Goal: Transaction & Acquisition: Purchase product/service

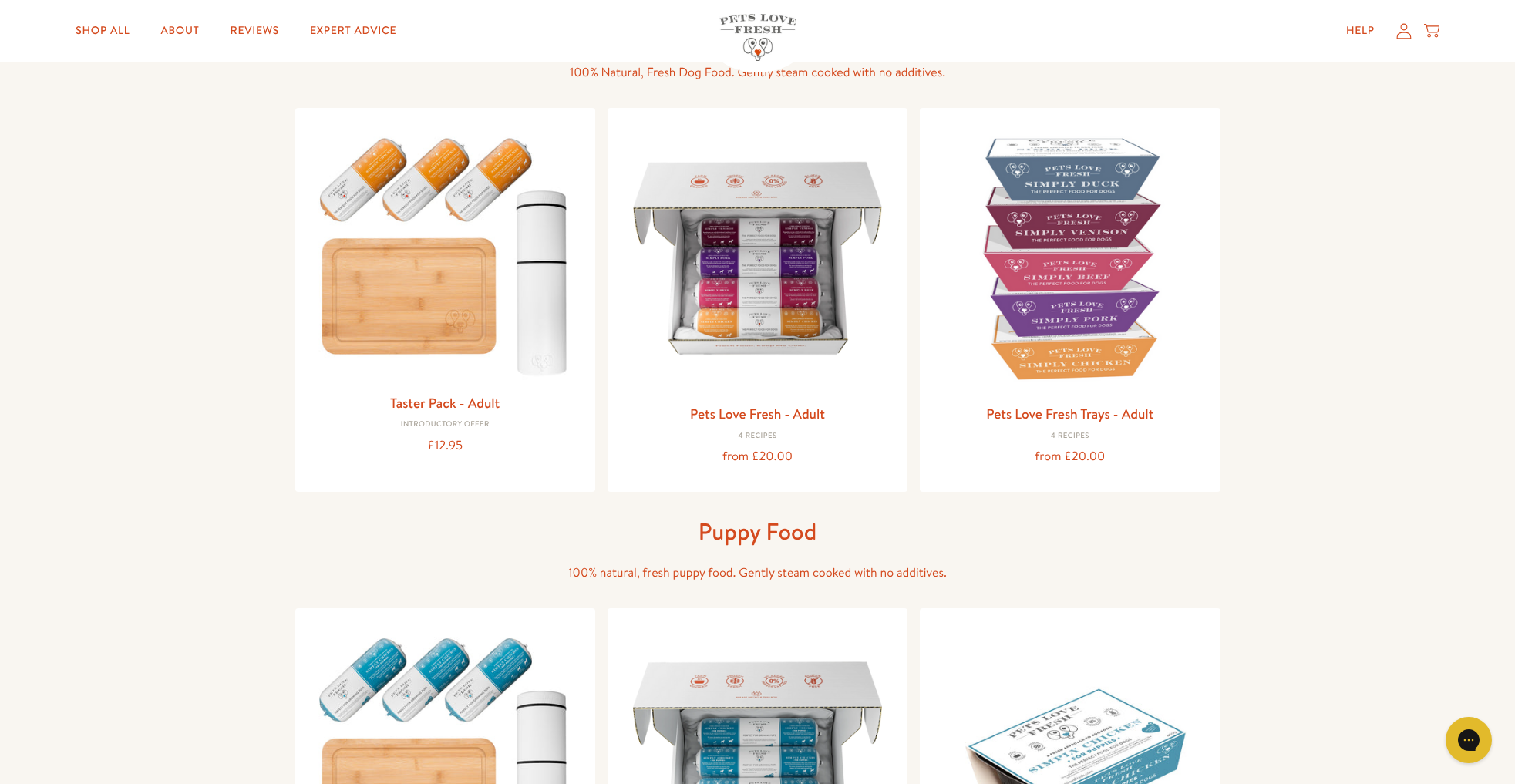
scroll to position [123, 0]
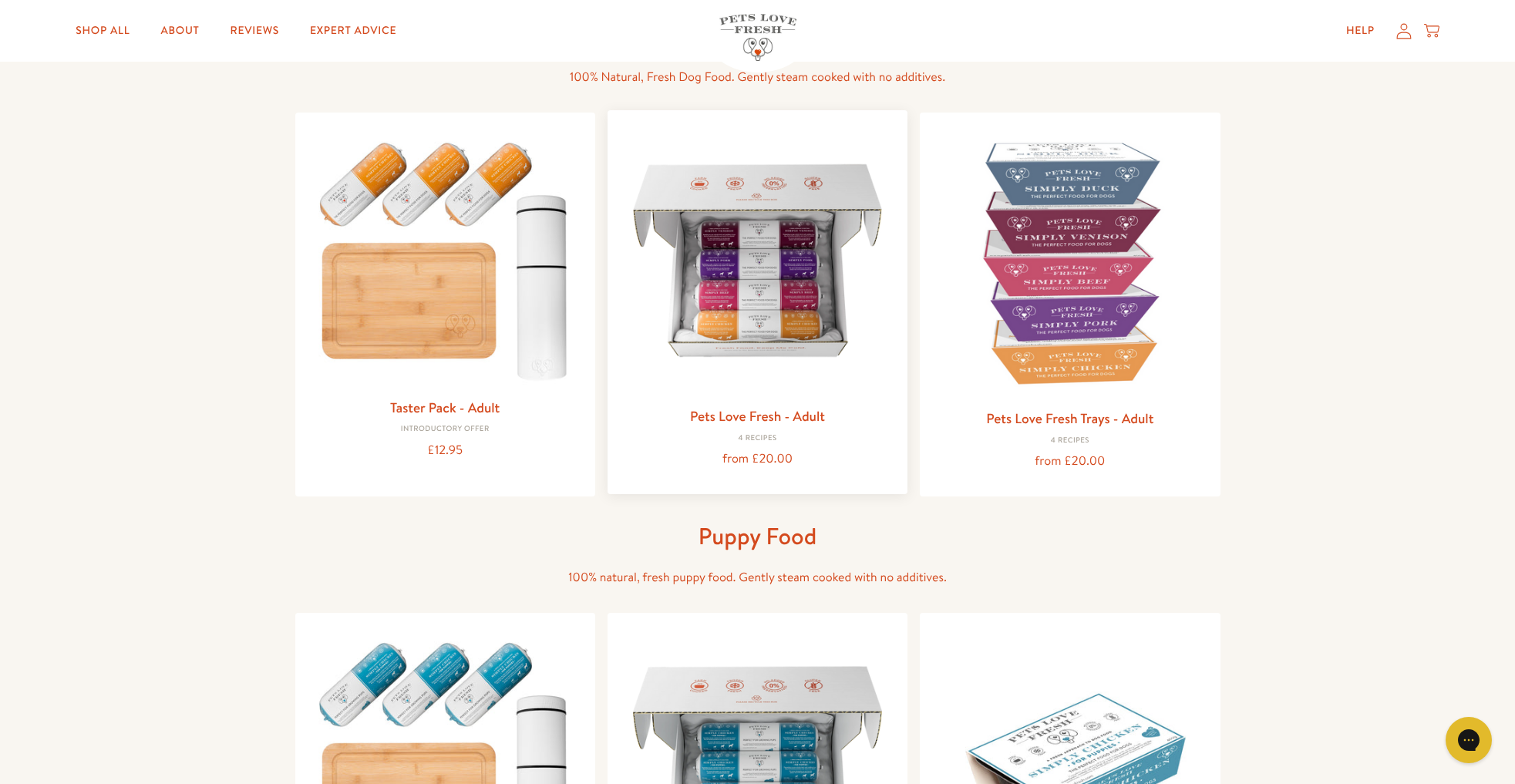
click at [739, 306] on img at bounding box center [757, 260] width 275 height 275
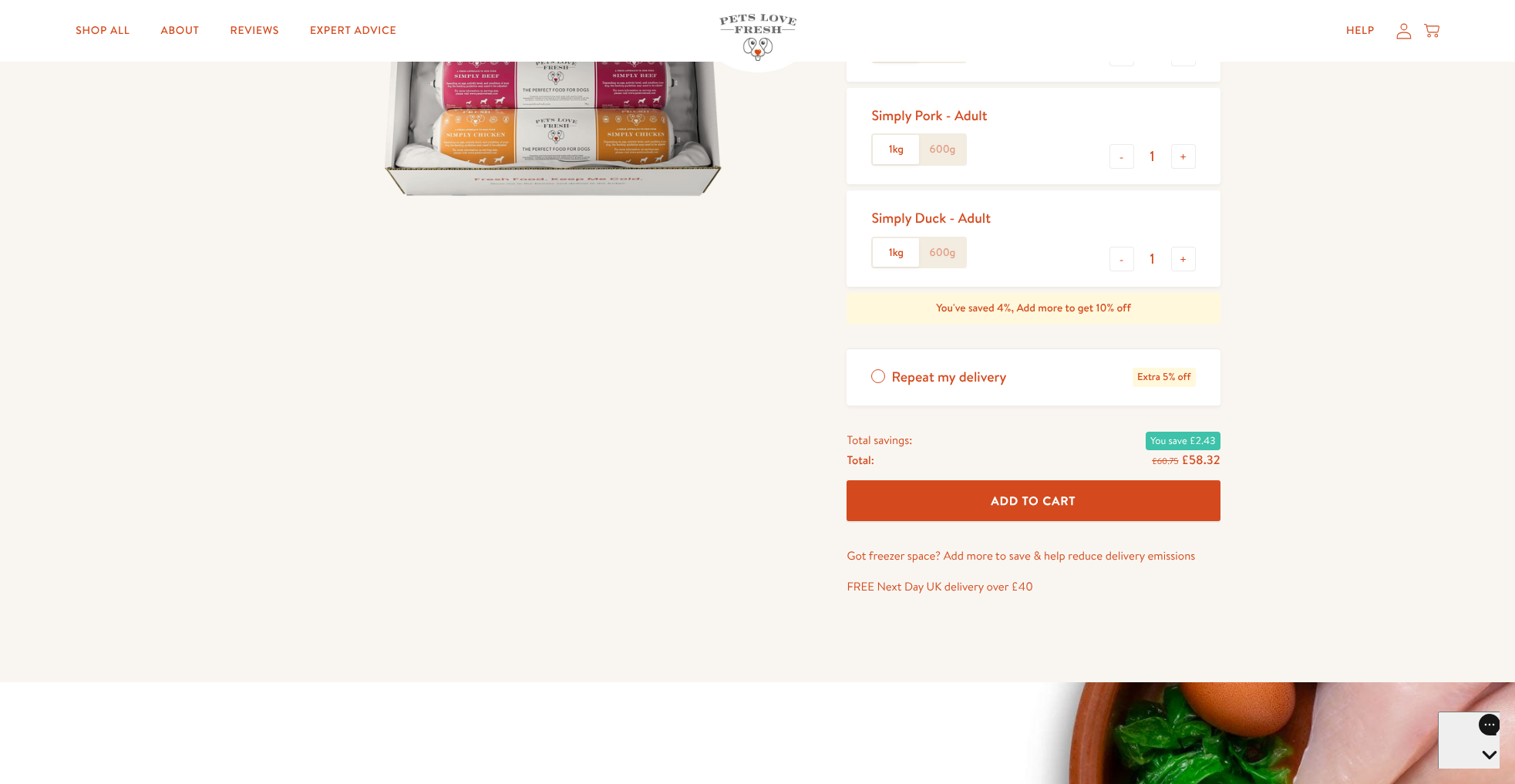
scroll to position [386, 0]
click at [880, 378] on label "Repeat my delivery Extra 5% off" at bounding box center [1033, 376] width 373 height 56
click at [0, 0] on input "Repeat my delivery Extra 5% off" at bounding box center [0, 0] width 0 height 0
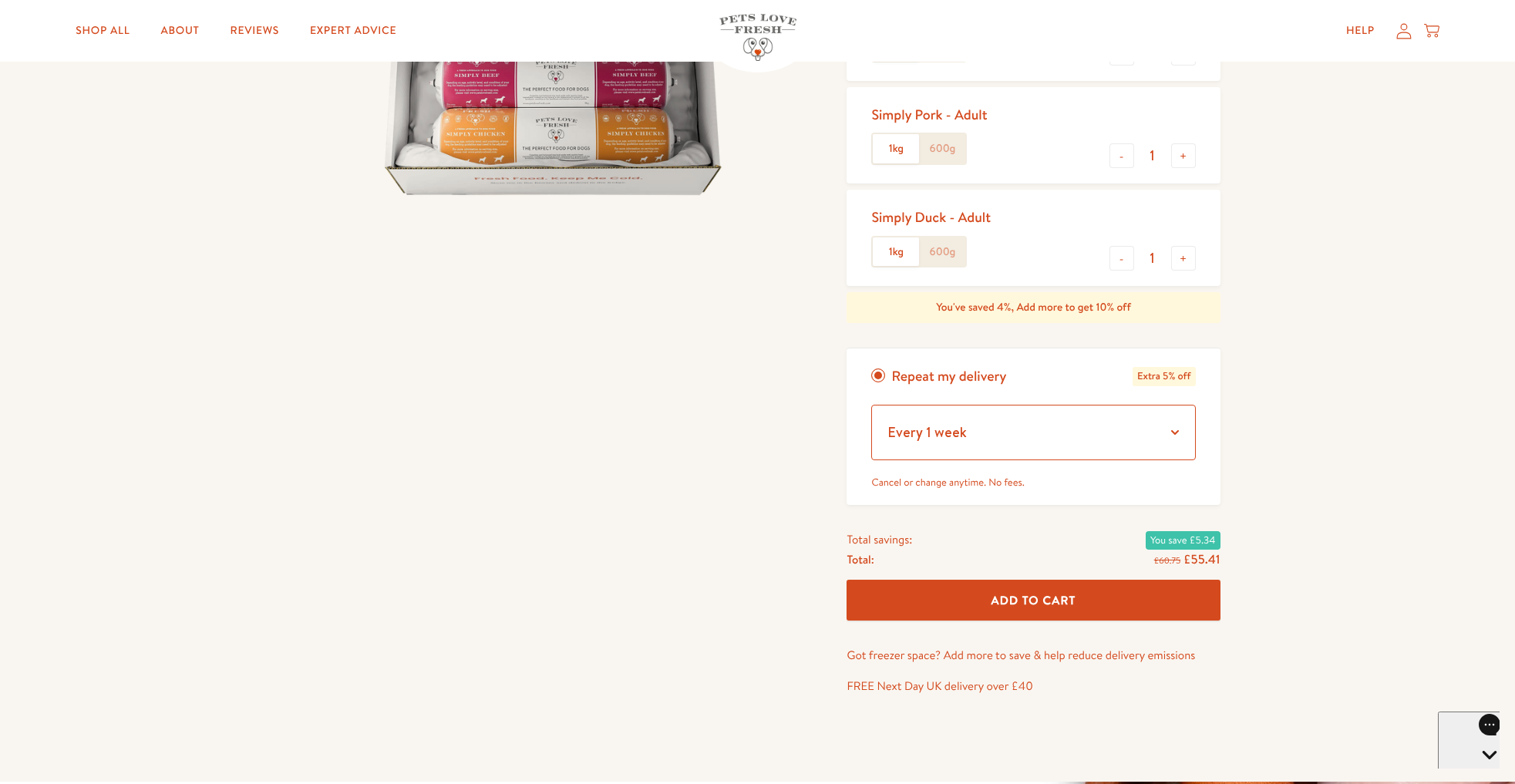
click at [1037, 435] on select "Every 1 week Every 2 weeks Every 3 weeks Every 5 weeks Every 7 weeks Every 11 w…" at bounding box center [1033, 432] width 324 height 55
click at [1001, 442] on select "Every 1 week Every 2 weeks Every 3 weeks Every 5 weeks Every 7 weeks Every 11 w…" at bounding box center [1033, 432] width 324 height 55
select select "Every 3 weeks"
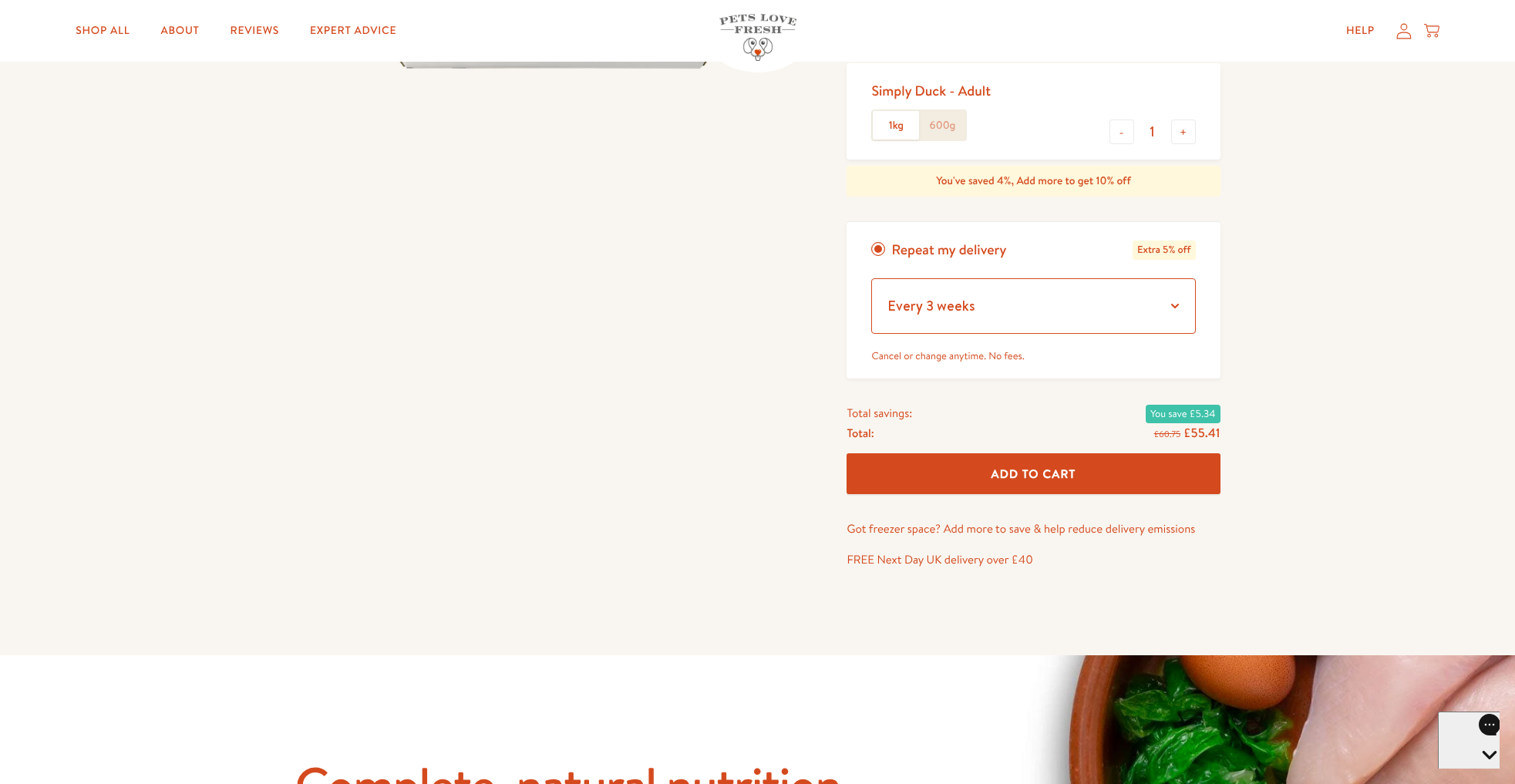
scroll to position [523, 0]
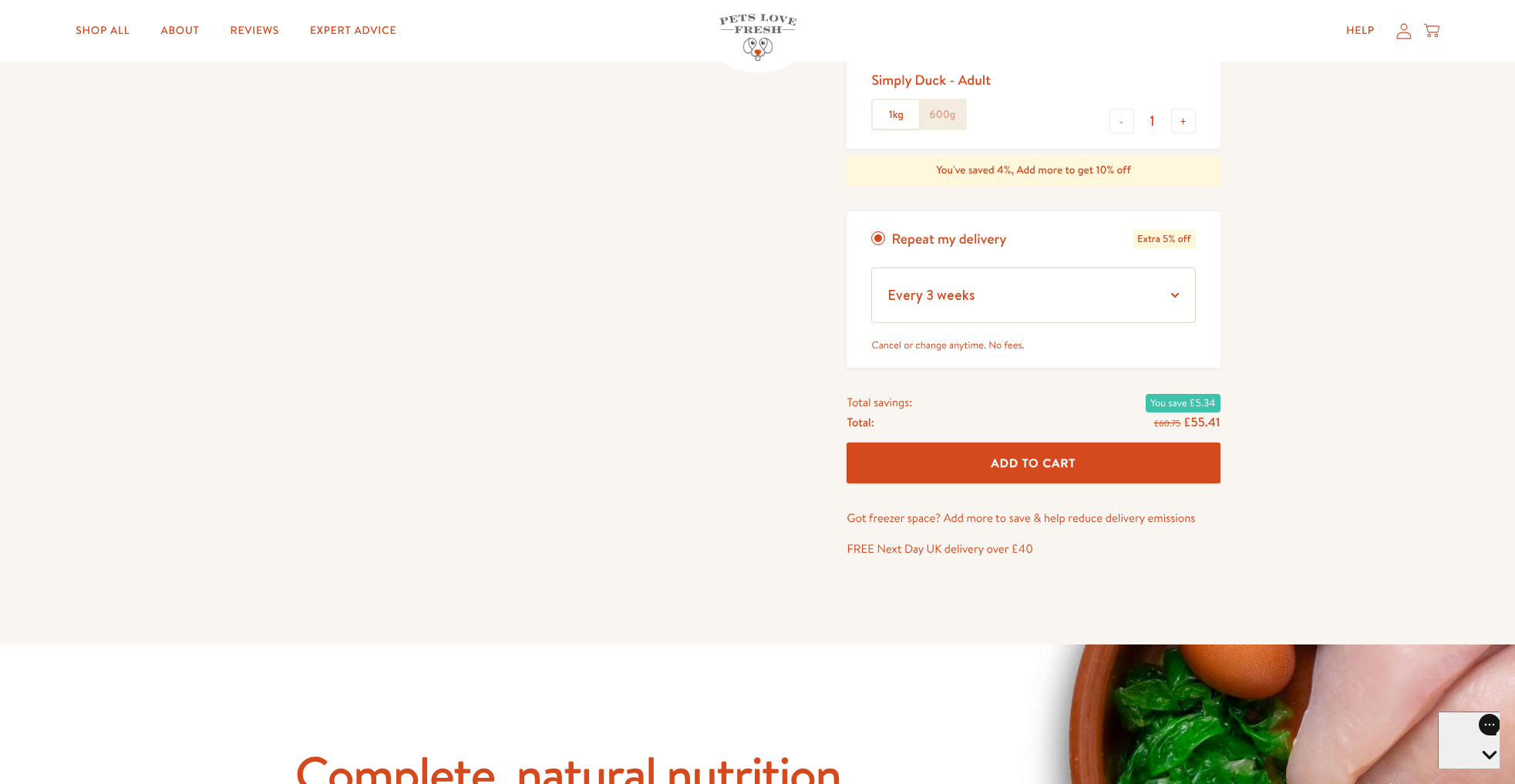
click at [1018, 467] on span "Add To Cart" at bounding box center [1033, 462] width 84 height 16
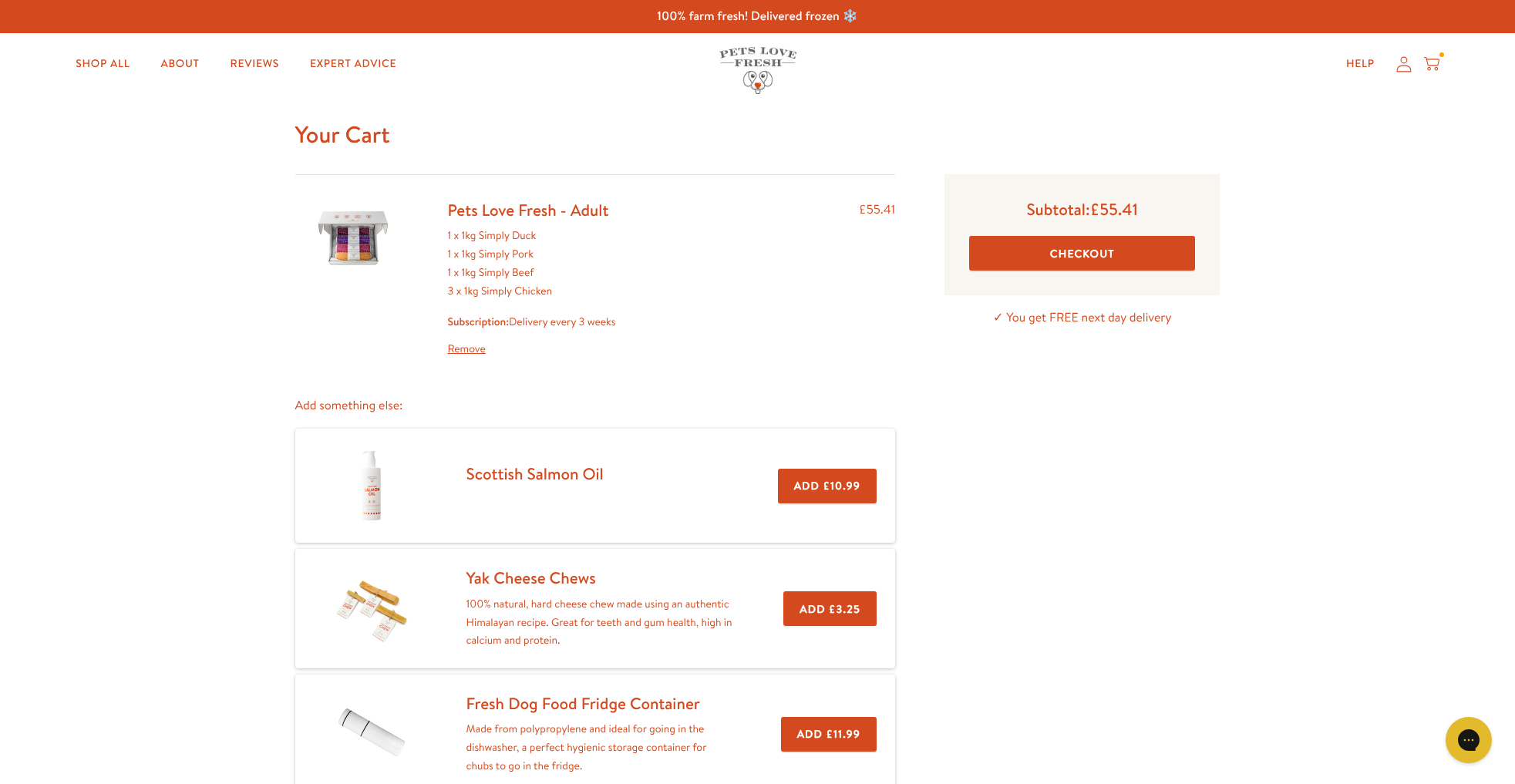
click at [1404, 69] on icon at bounding box center [1404, 64] width 15 height 16
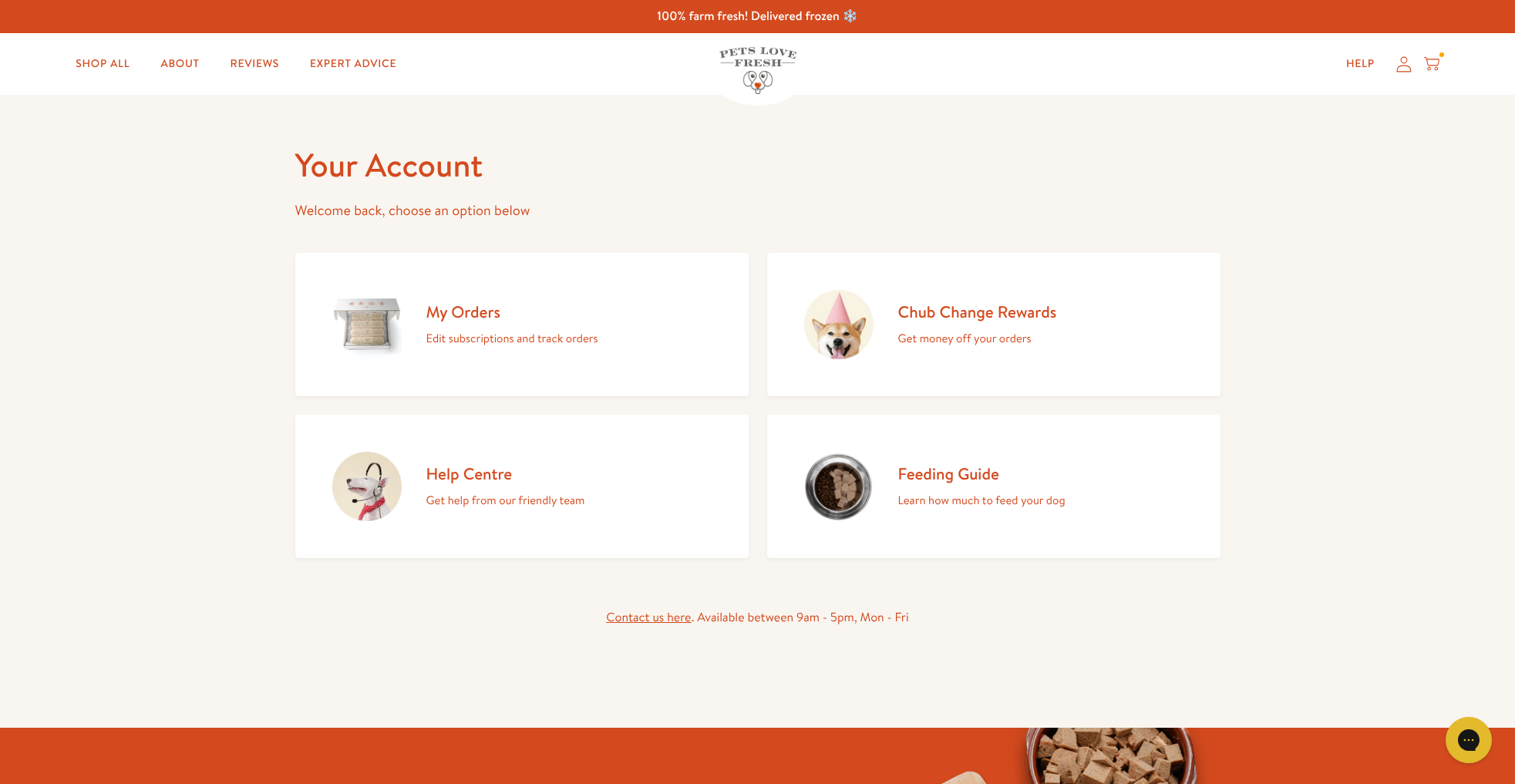
click at [1428, 65] on icon at bounding box center [1431, 61] width 15 height 9
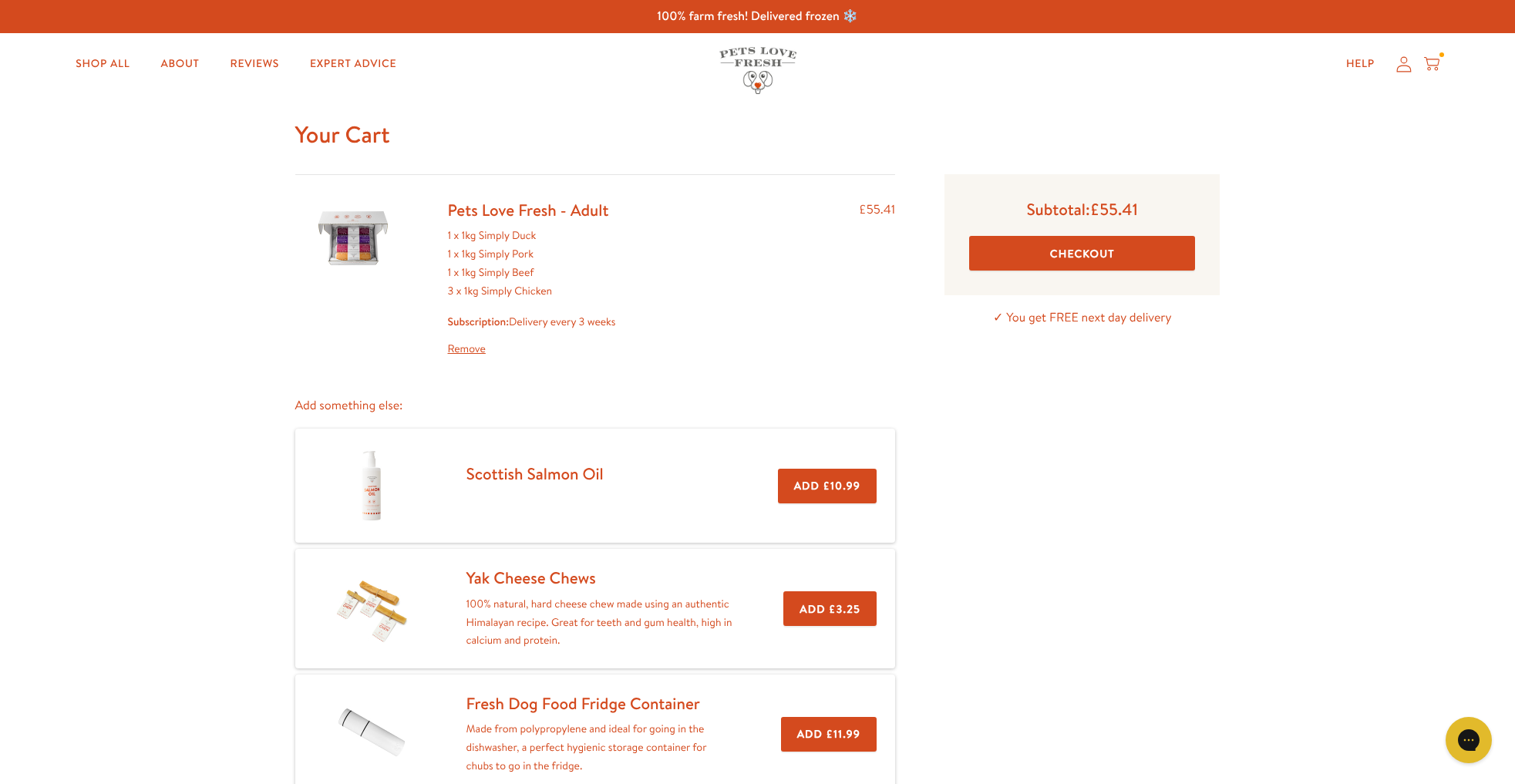
click at [1087, 251] on button "Checkout" at bounding box center [1082, 252] width 226 height 34
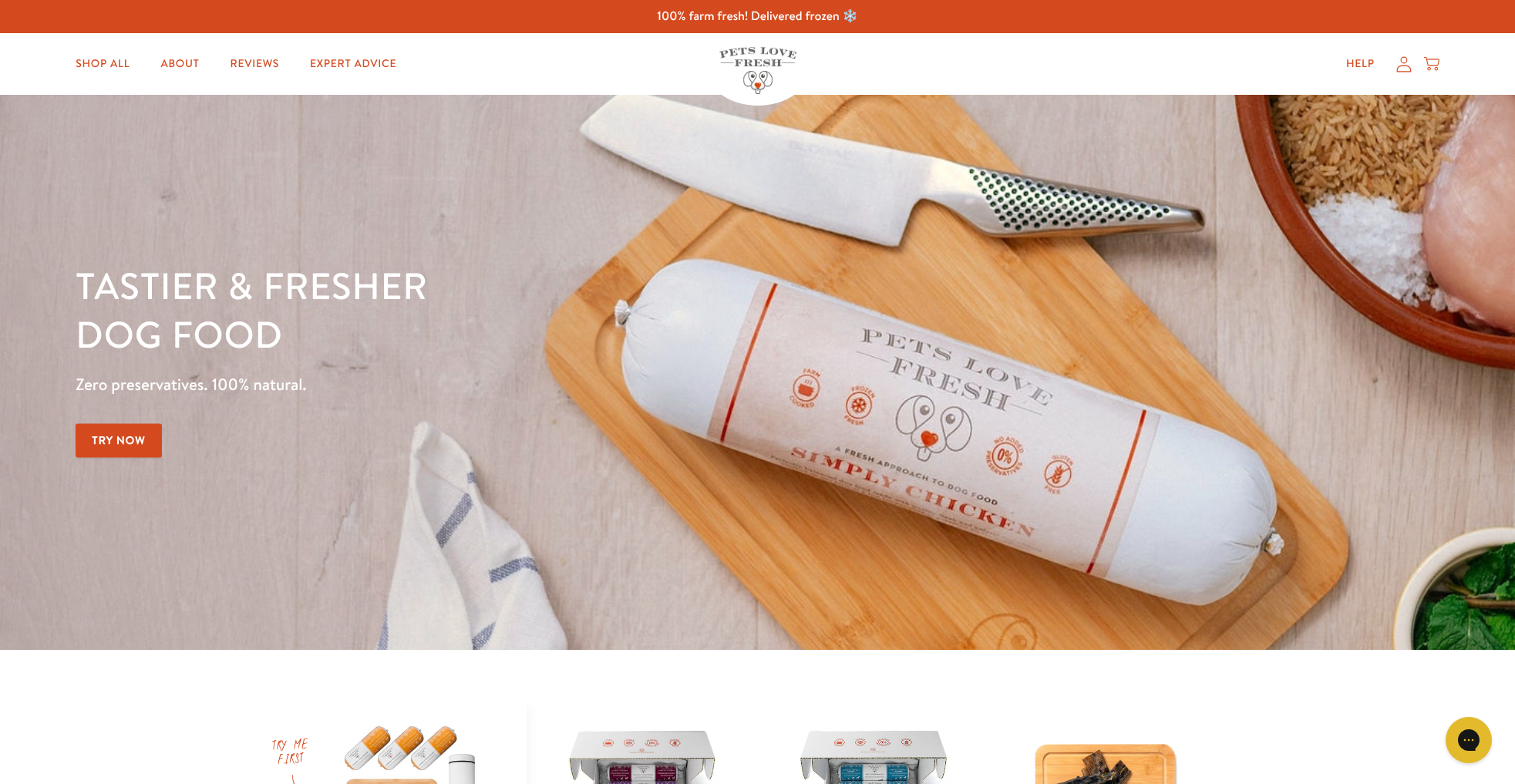
click at [1400, 68] on icon at bounding box center [1404, 64] width 15 height 16
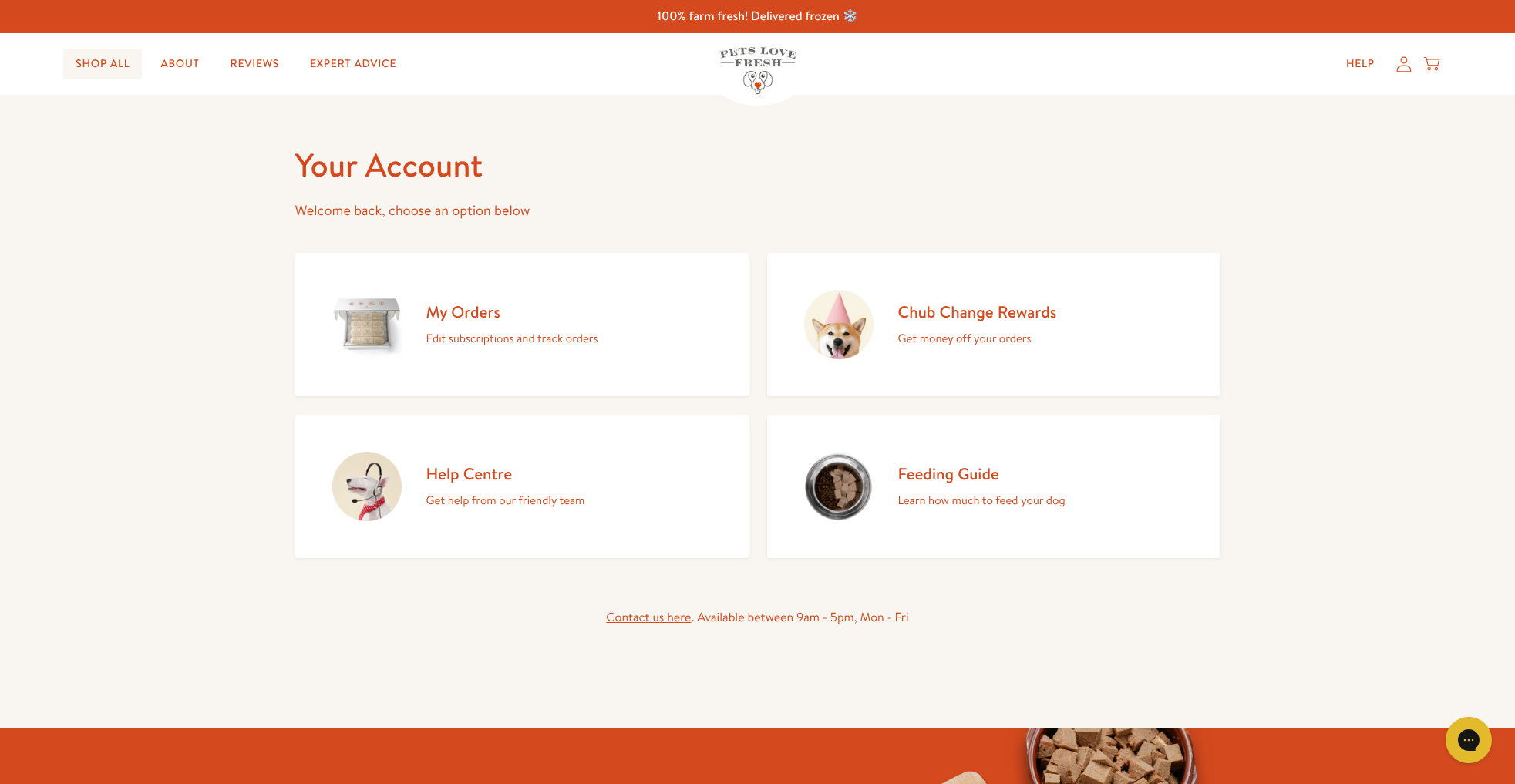
click at [105, 62] on link "Shop All" at bounding box center [103, 64] width 79 height 31
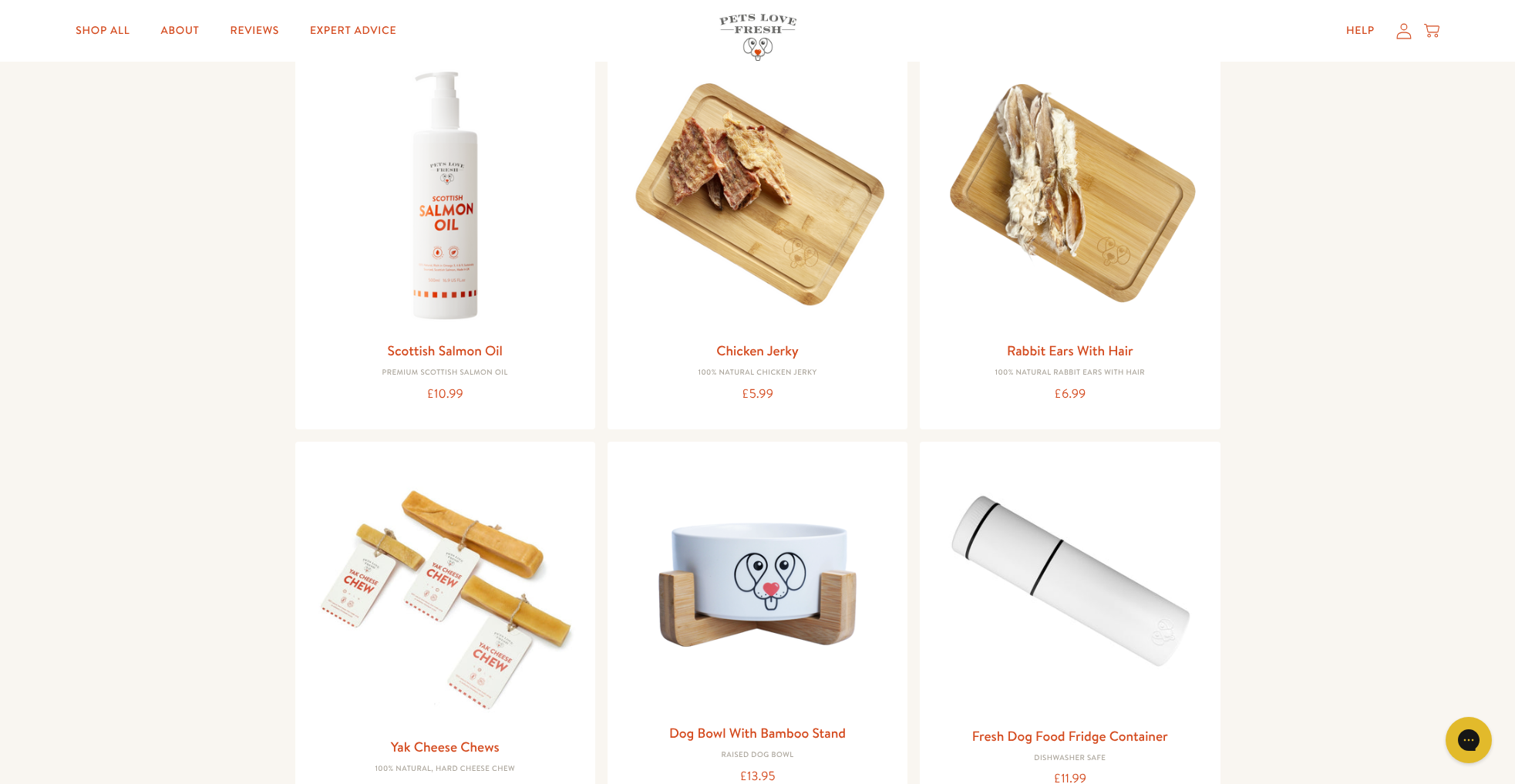
scroll to position [1167, 0]
